Goal: Find specific page/section: Find specific page/section

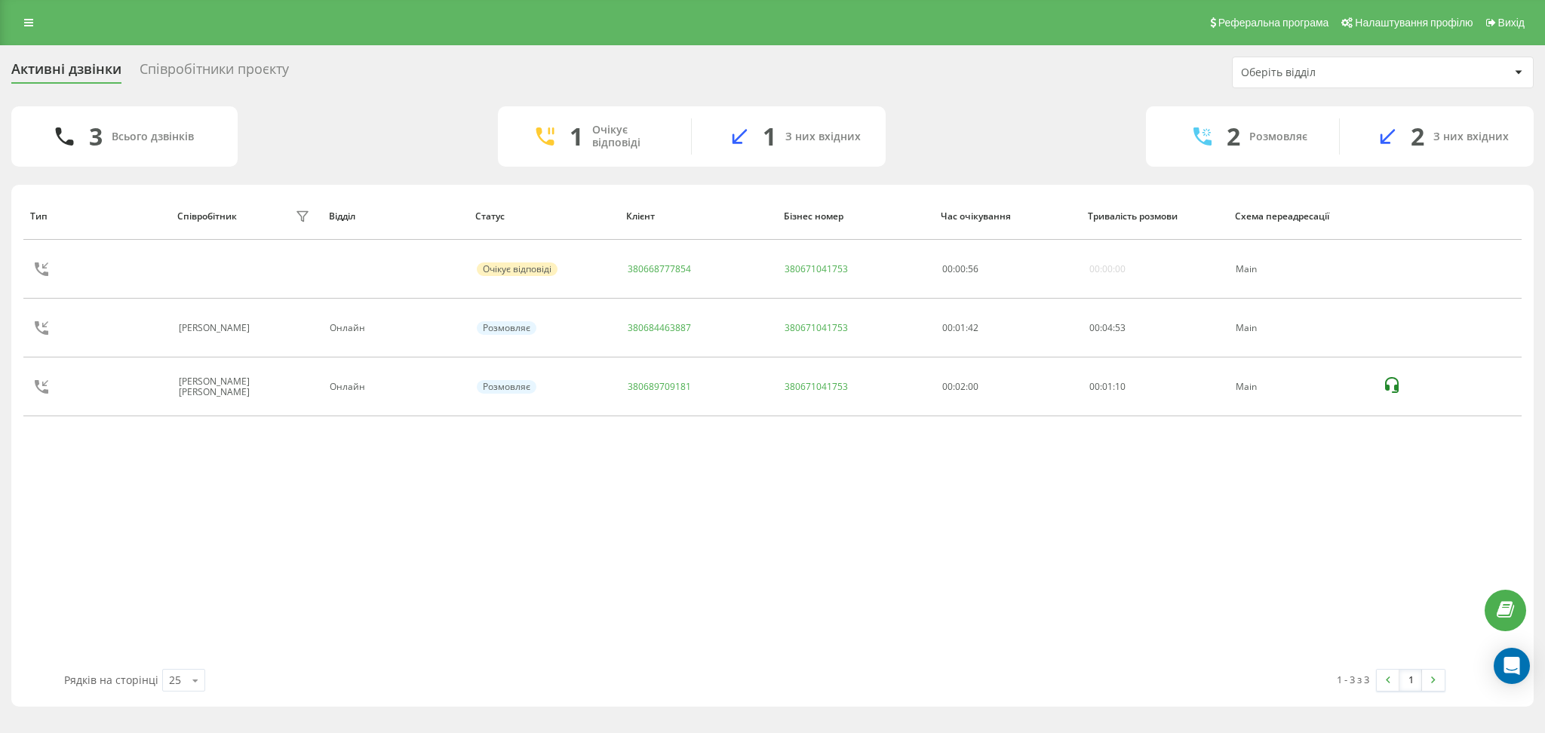
click at [244, 66] on div "Співробітники проєкту" at bounding box center [214, 72] width 149 height 23
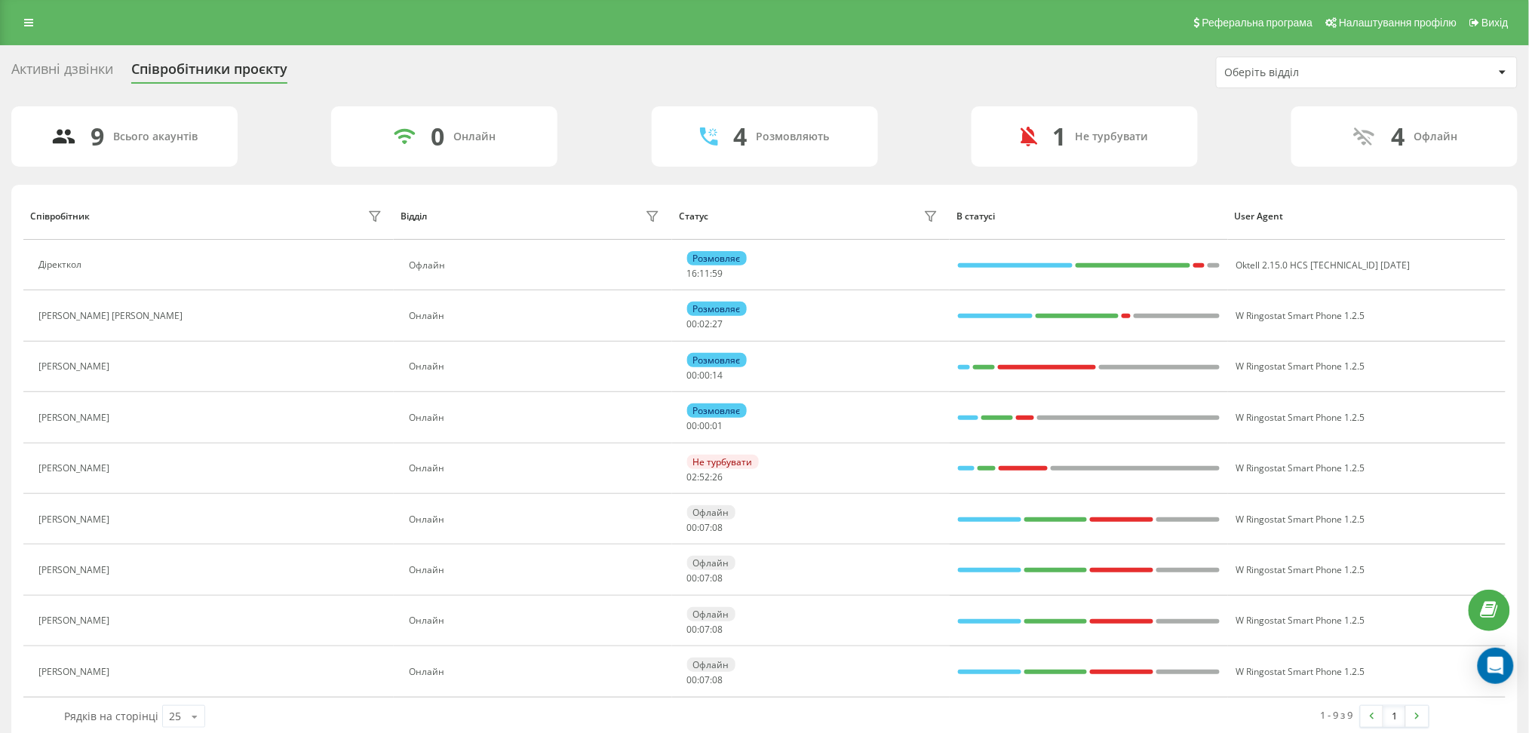
click at [83, 63] on div "Активні дзвінки" at bounding box center [62, 72] width 102 height 23
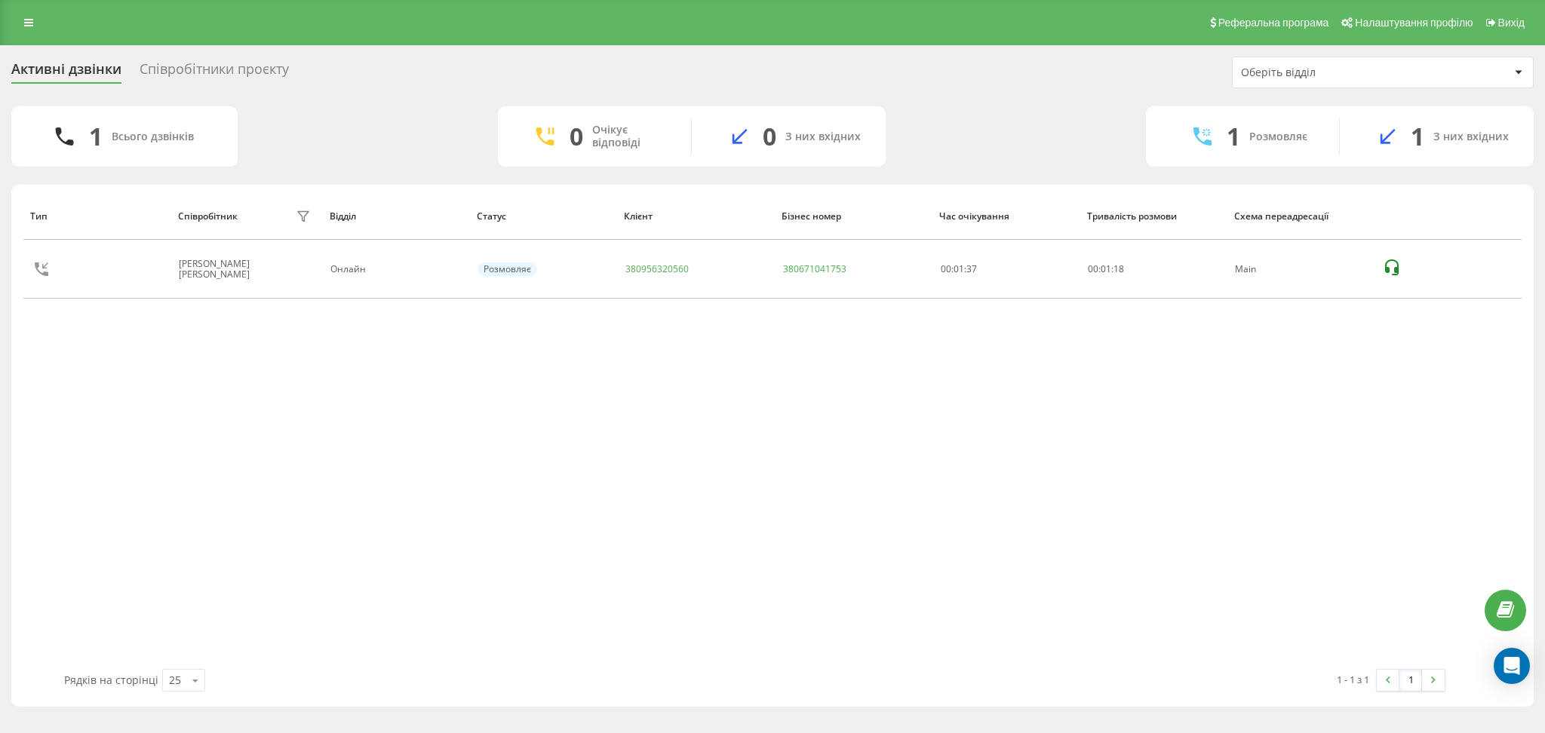
click at [208, 65] on div "Співробітники проєкту" at bounding box center [214, 72] width 149 height 23
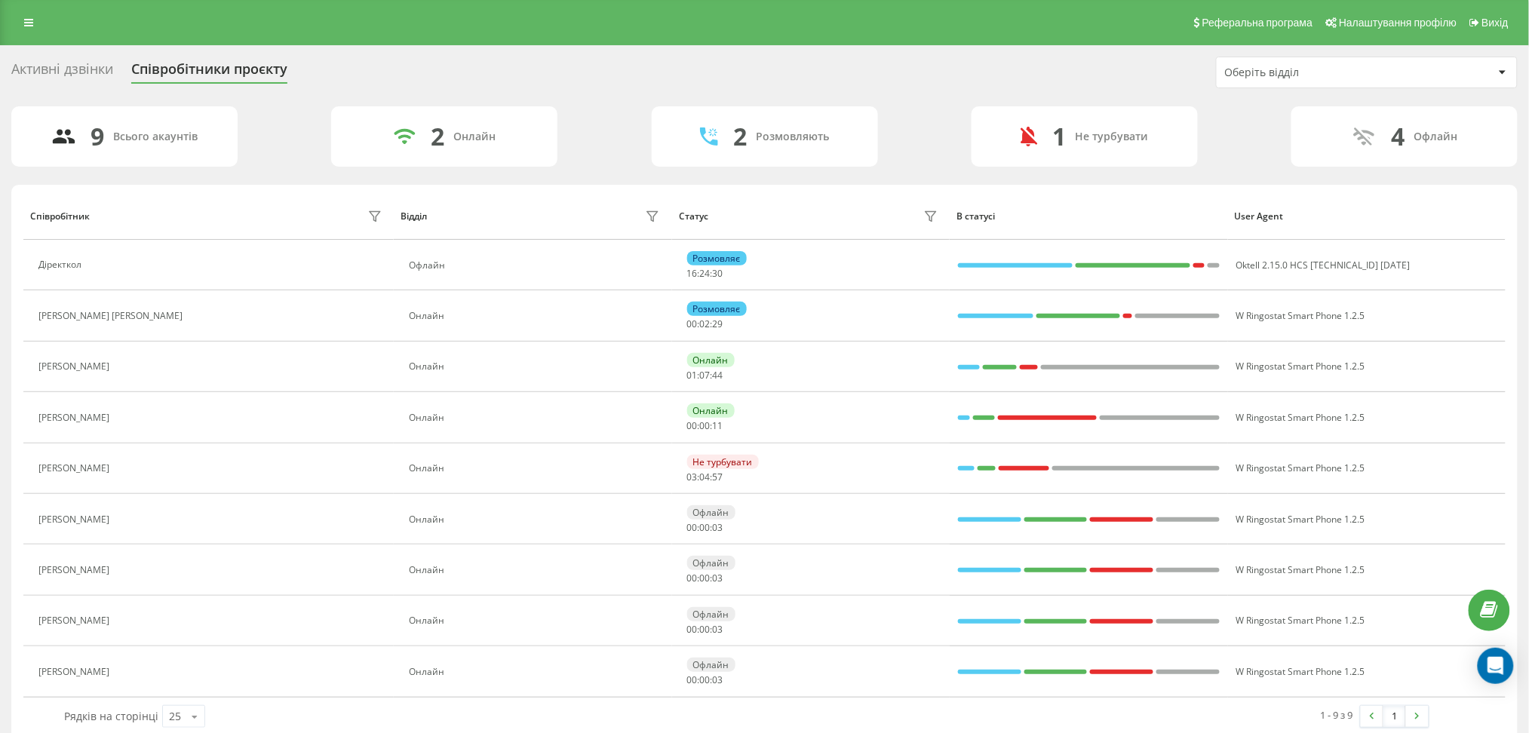
click at [94, 68] on div "Активні дзвінки" at bounding box center [62, 72] width 102 height 23
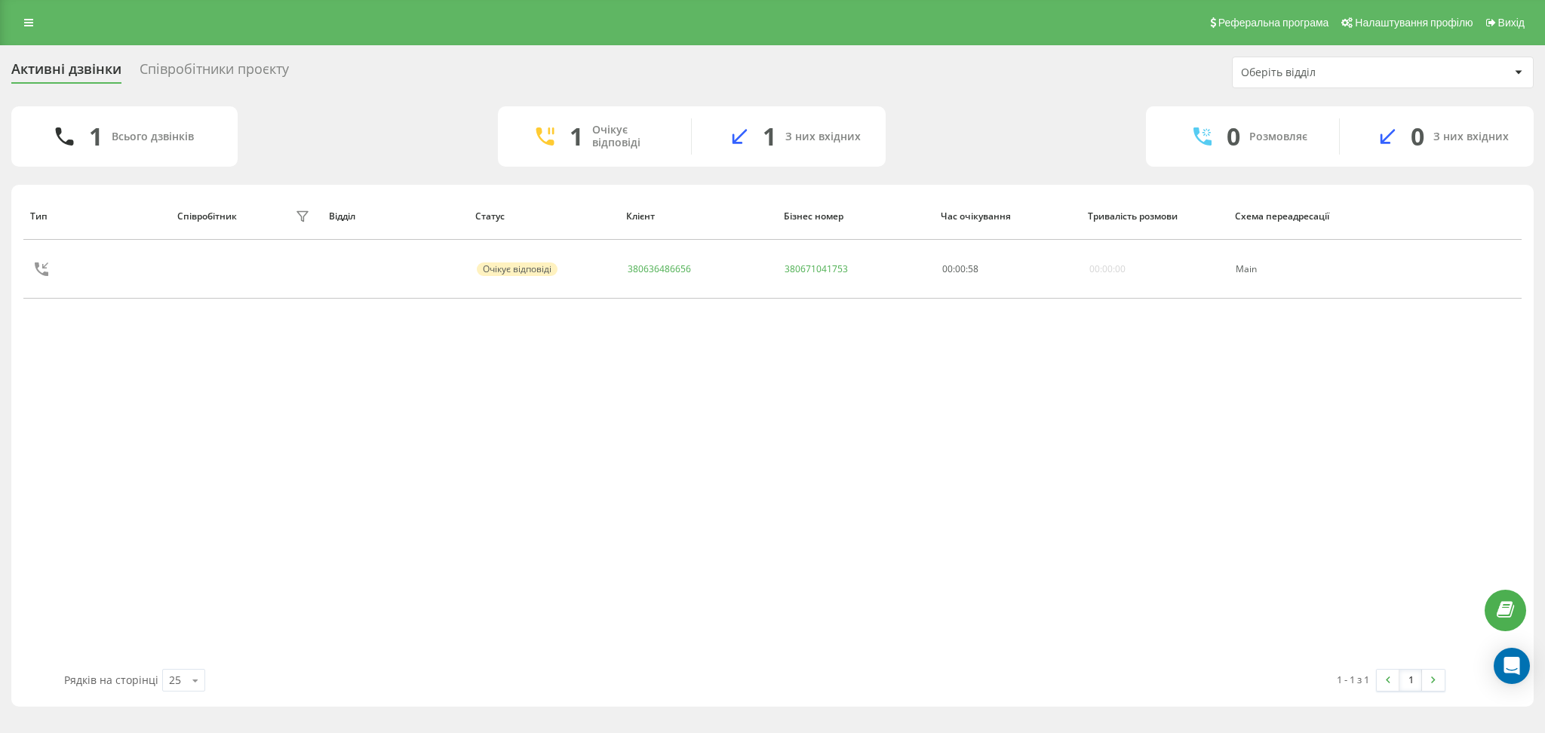
click at [272, 57] on div "Активні дзвінки Співробітники проєкту Оберіть відділ" at bounding box center [772, 73] width 1522 height 32
click at [272, 68] on div "Співробітники проєкту" at bounding box center [214, 72] width 149 height 23
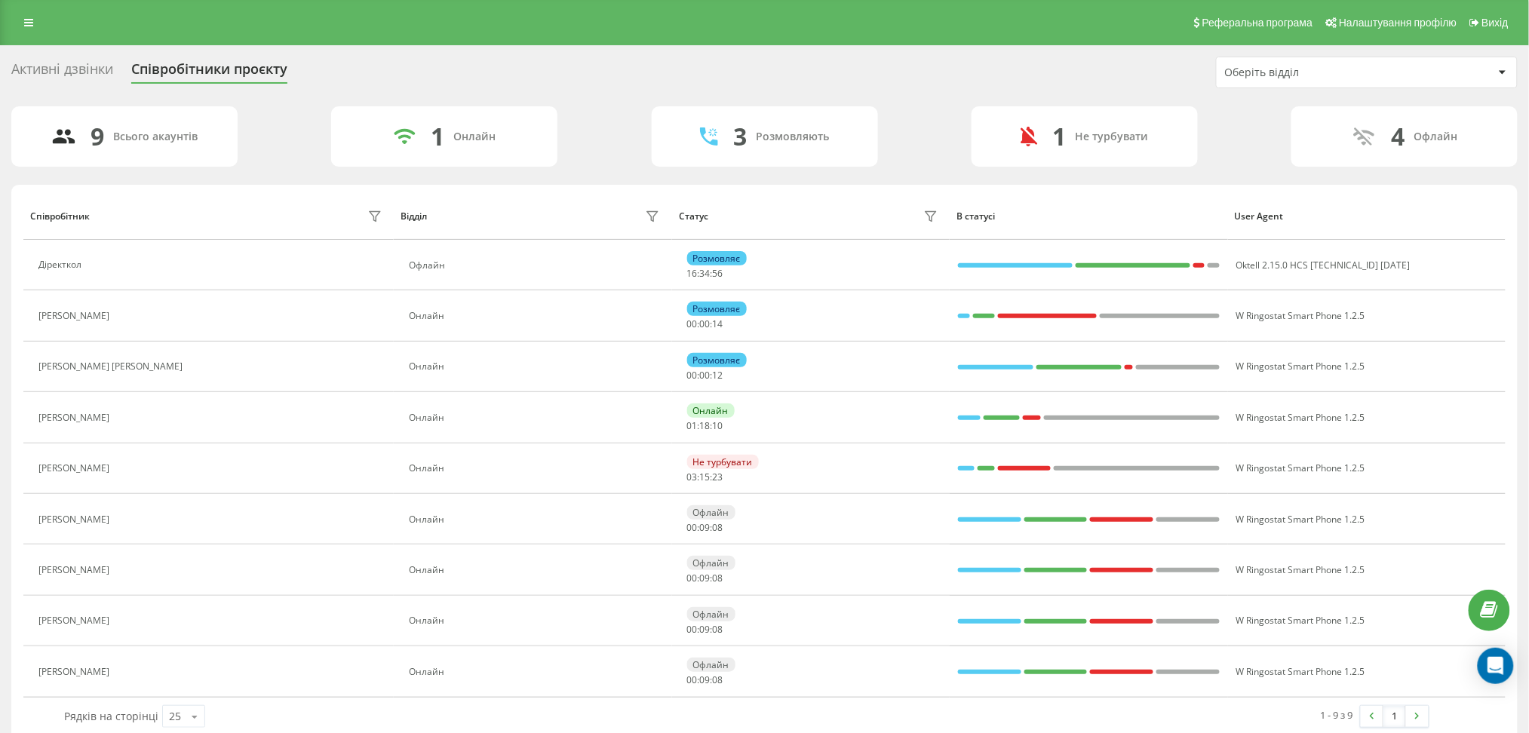
click at [103, 78] on div "Активні дзвінки" at bounding box center [62, 72] width 102 height 23
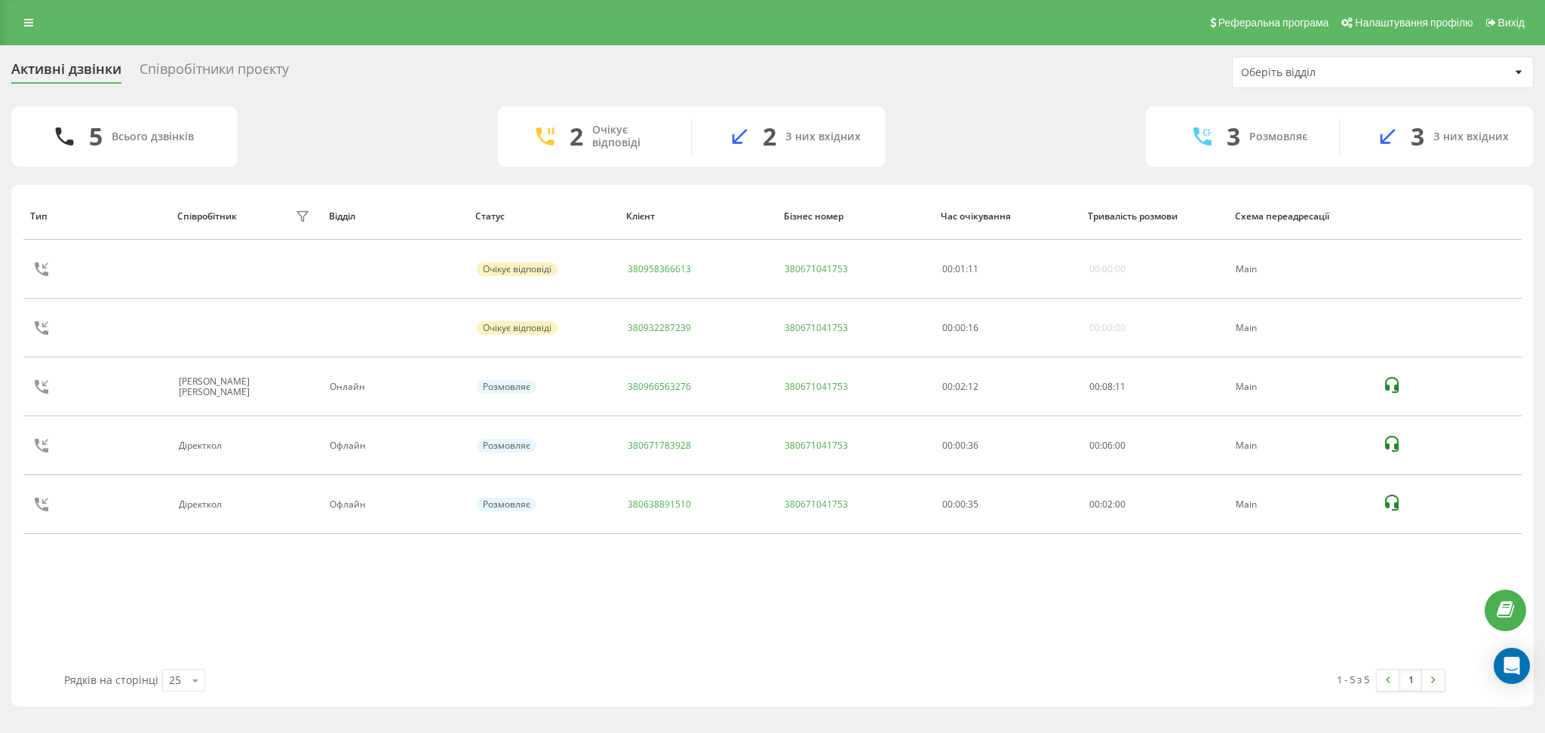
click at [223, 70] on div "Співробітники проєкту" at bounding box center [214, 72] width 149 height 23
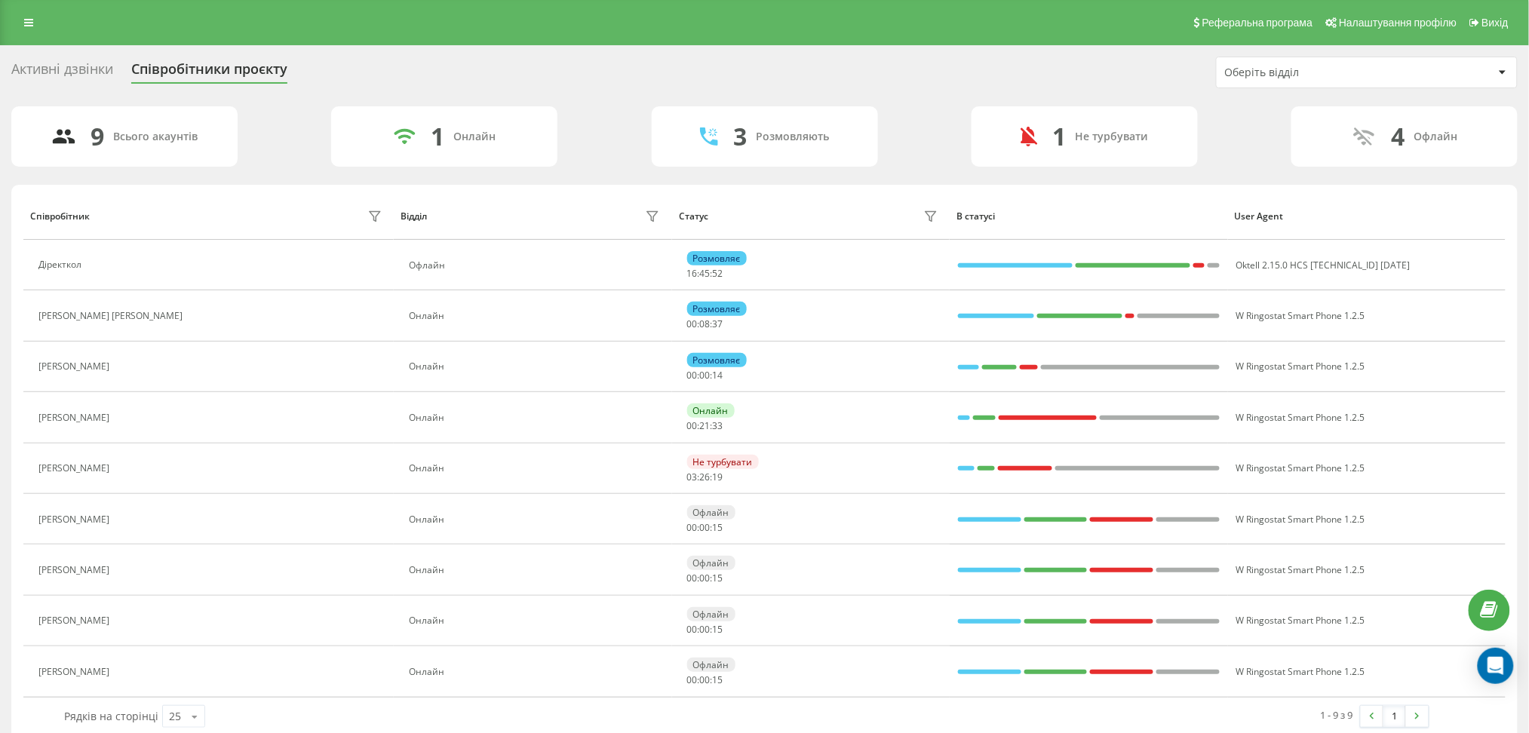
click at [20, 70] on div "Активні дзвінки" at bounding box center [62, 72] width 102 height 23
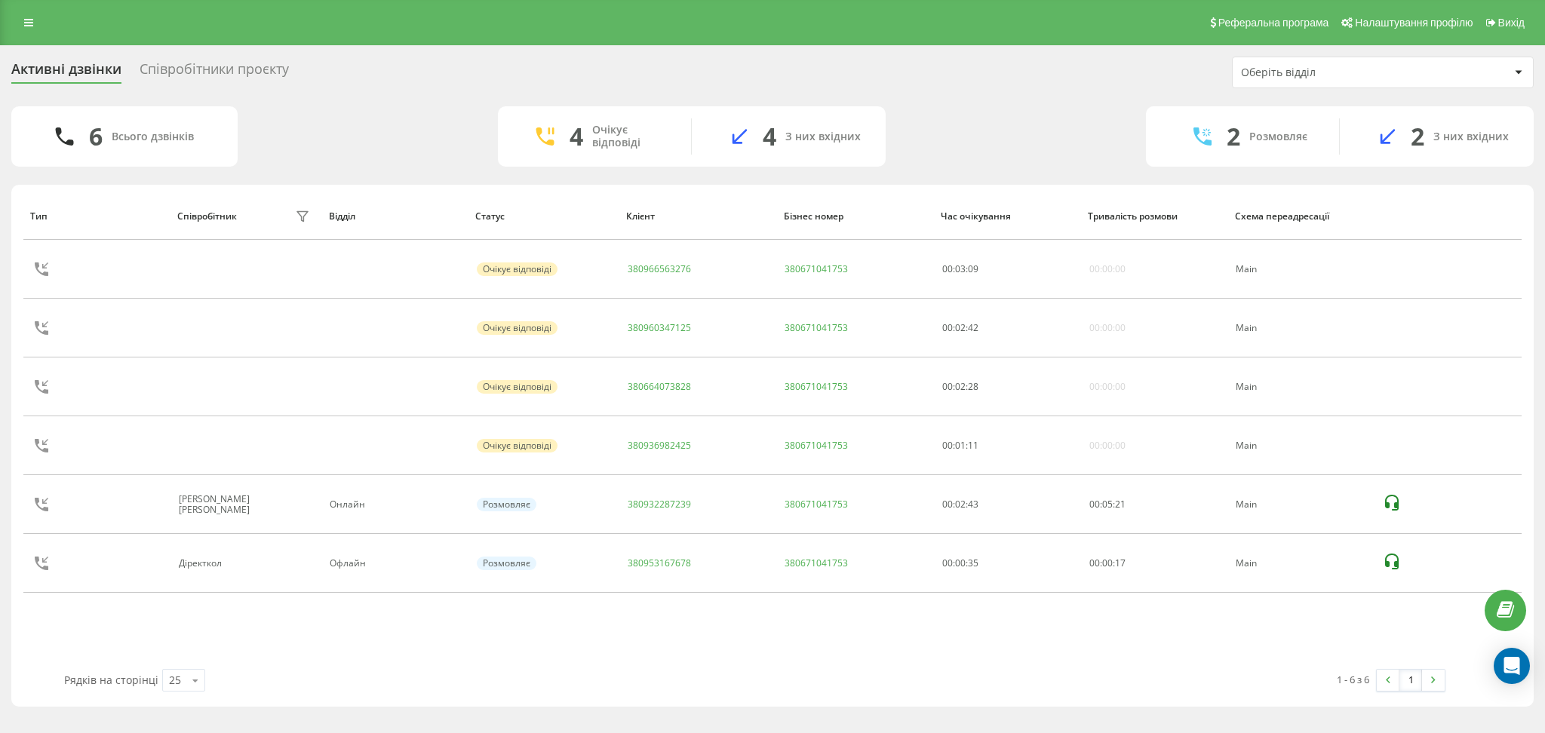
click at [227, 57] on div "Активні дзвінки Співробітники проєкту Оберіть відділ" at bounding box center [772, 73] width 1522 height 32
click at [227, 63] on div "Співробітники проєкту" at bounding box center [214, 72] width 149 height 23
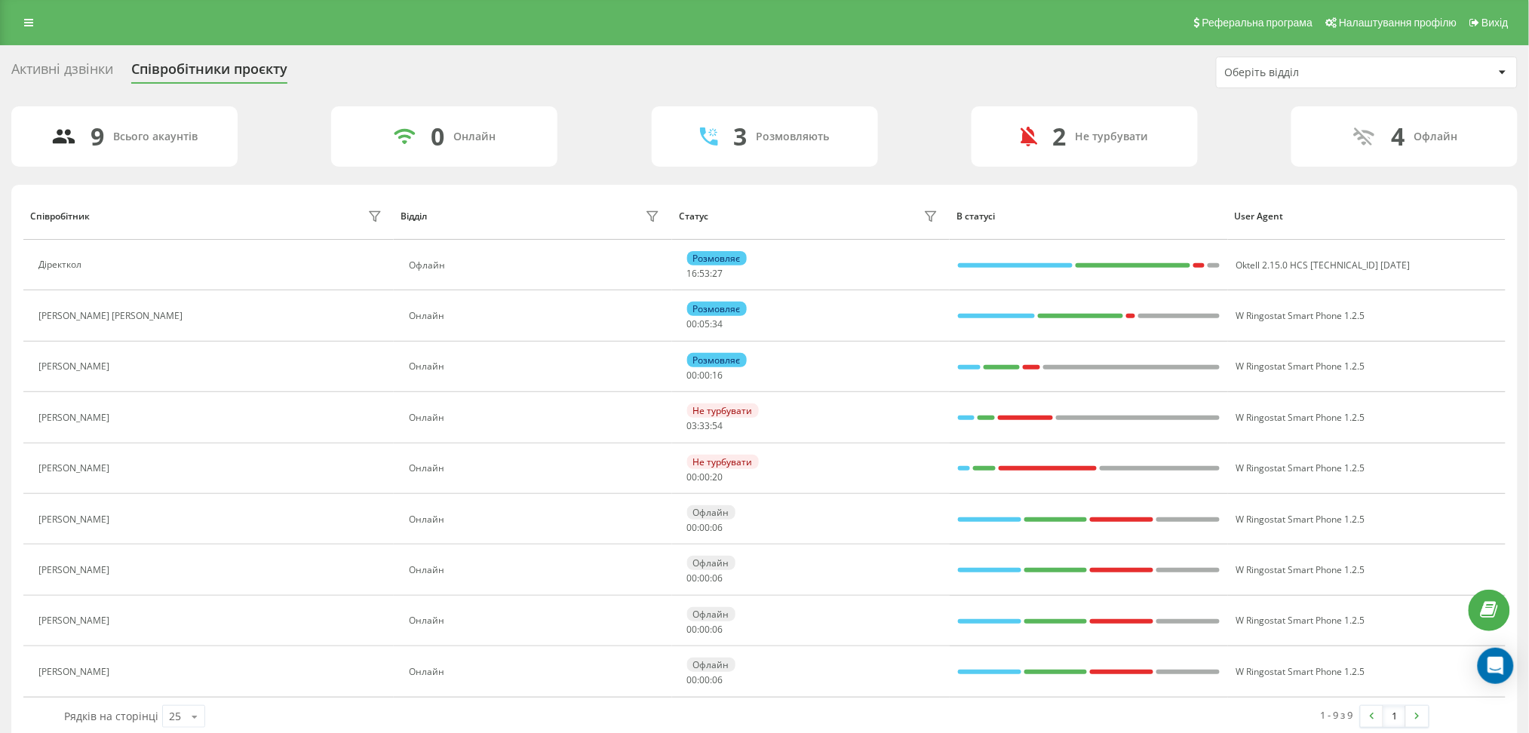
click at [75, 67] on div "Активні дзвінки" at bounding box center [62, 72] width 102 height 23
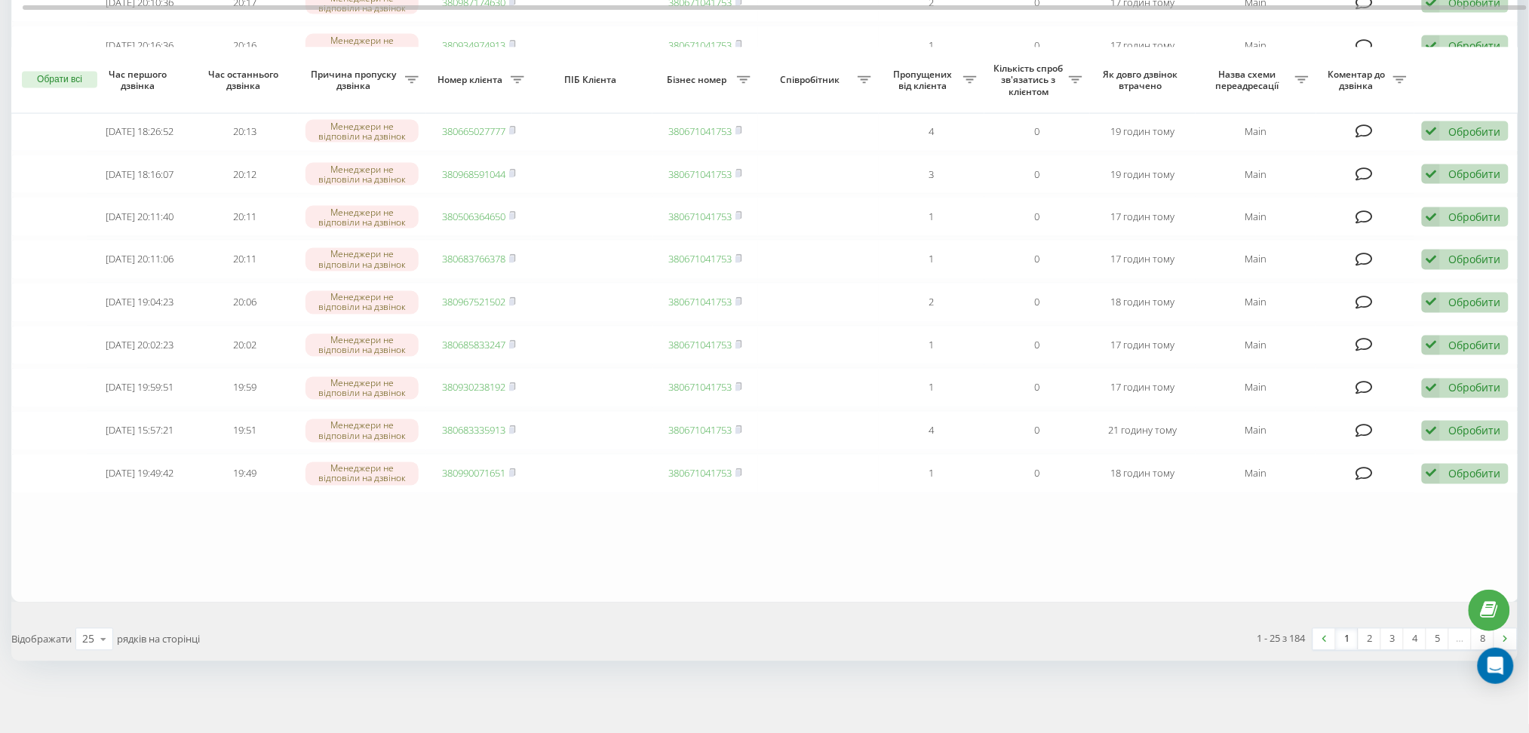
scroll to position [854, 0]
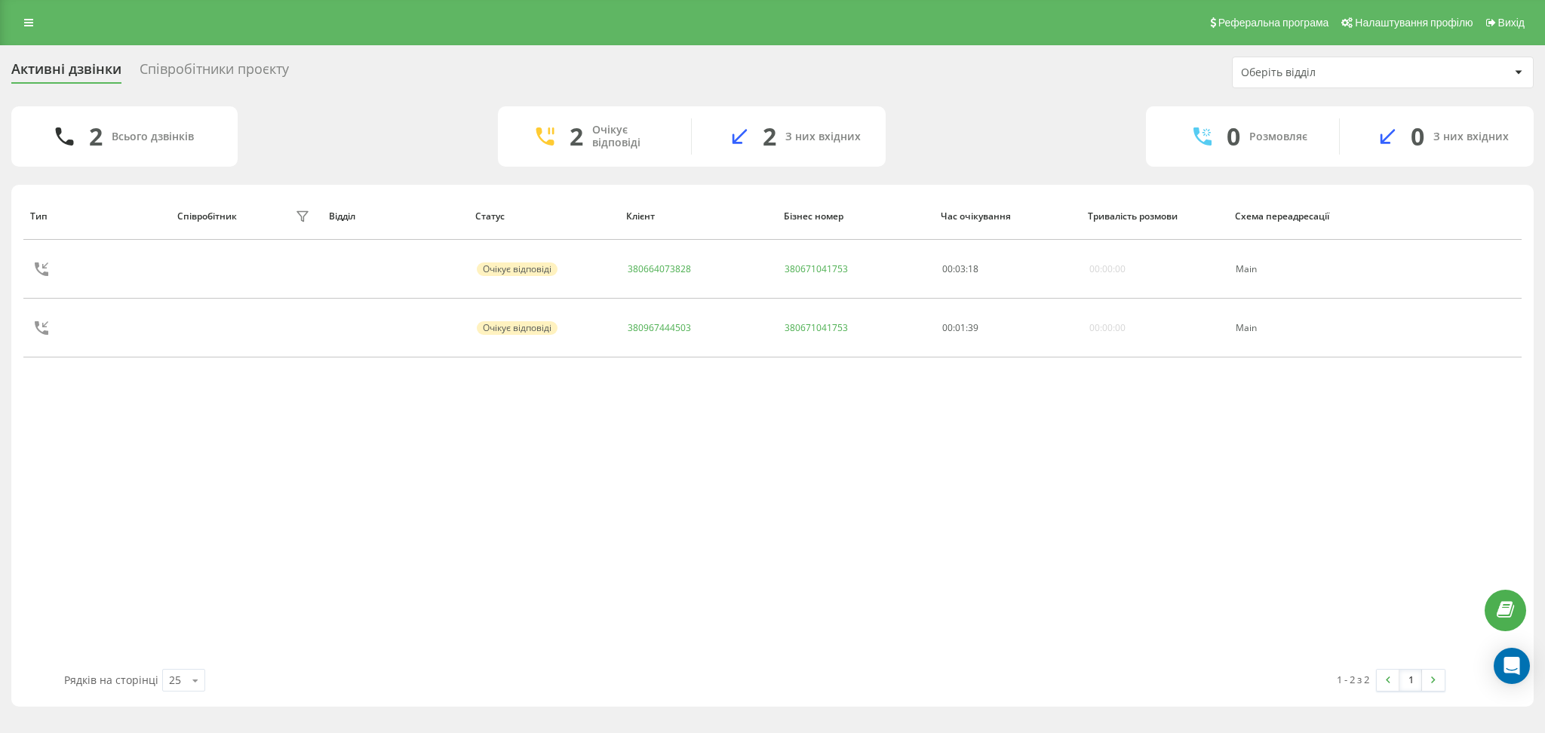
click at [268, 73] on div "Співробітники проєкту" at bounding box center [214, 72] width 149 height 23
